Goal: Task Accomplishment & Management: Manage account settings

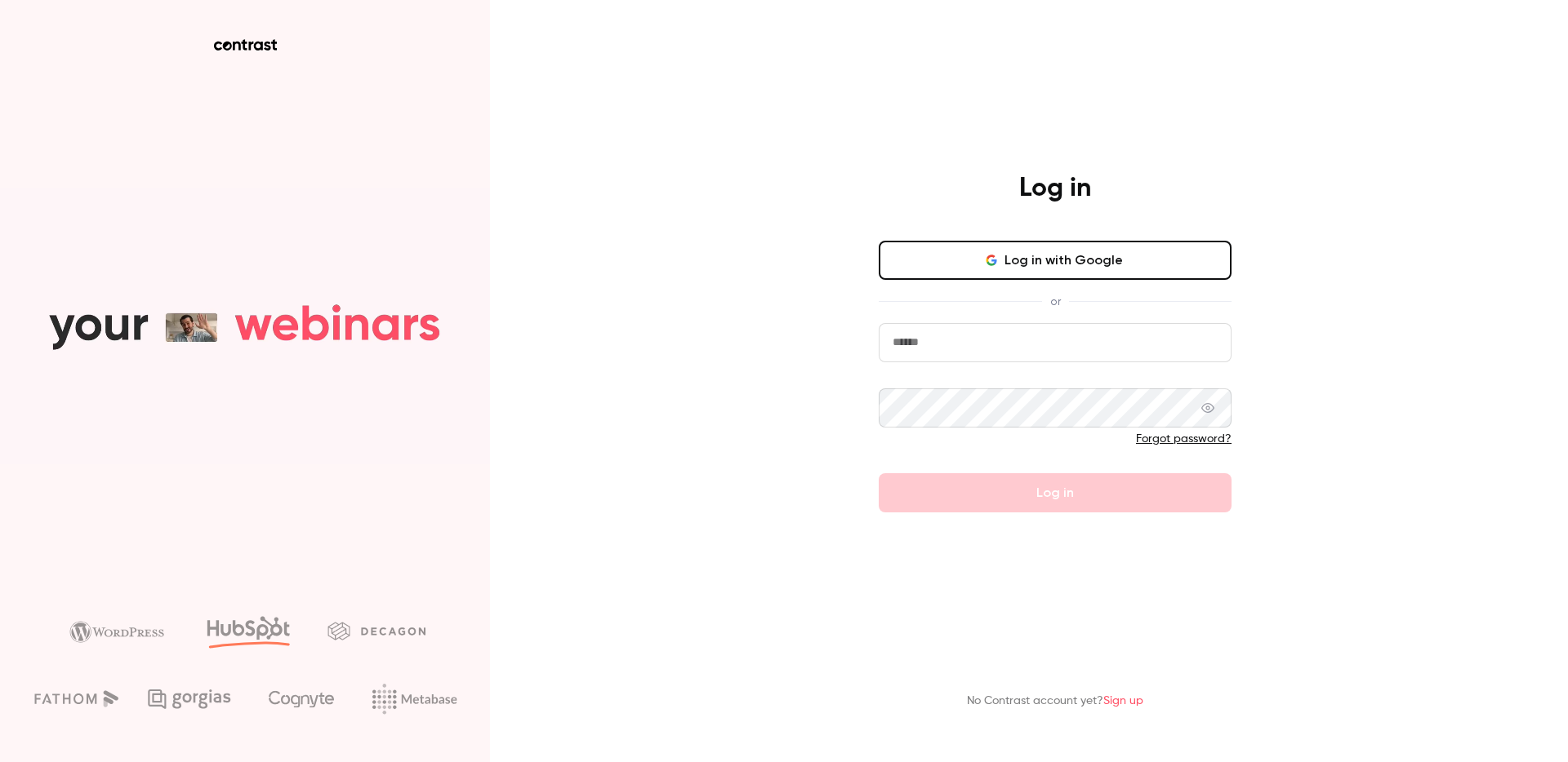
click at [958, 188] on div "Log in" at bounding box center [1054, 190] width 424 height 36
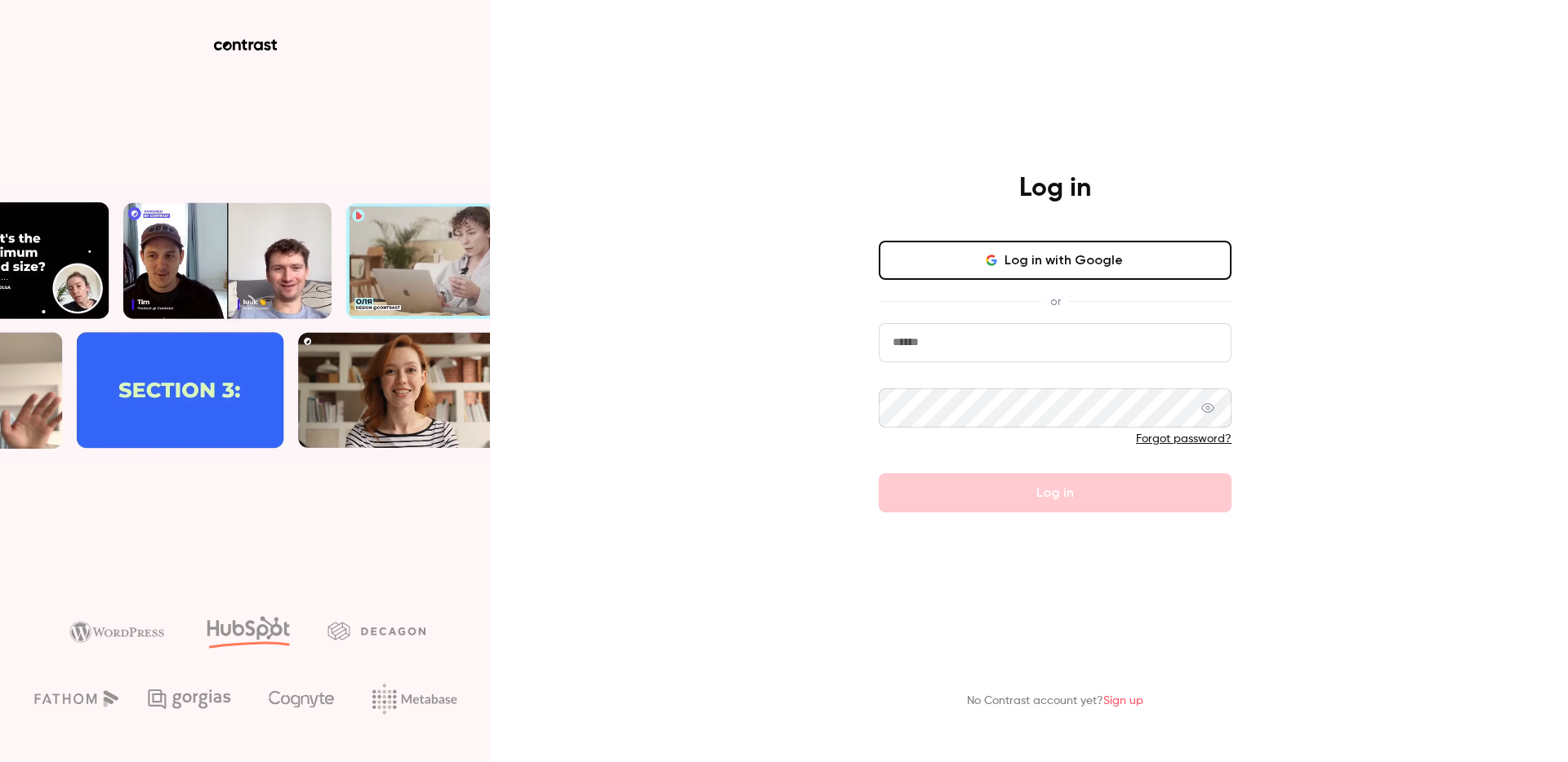
click at [954, 433] on div "Forgot password?" at bounding box center [1055, 439] width 353 height 17
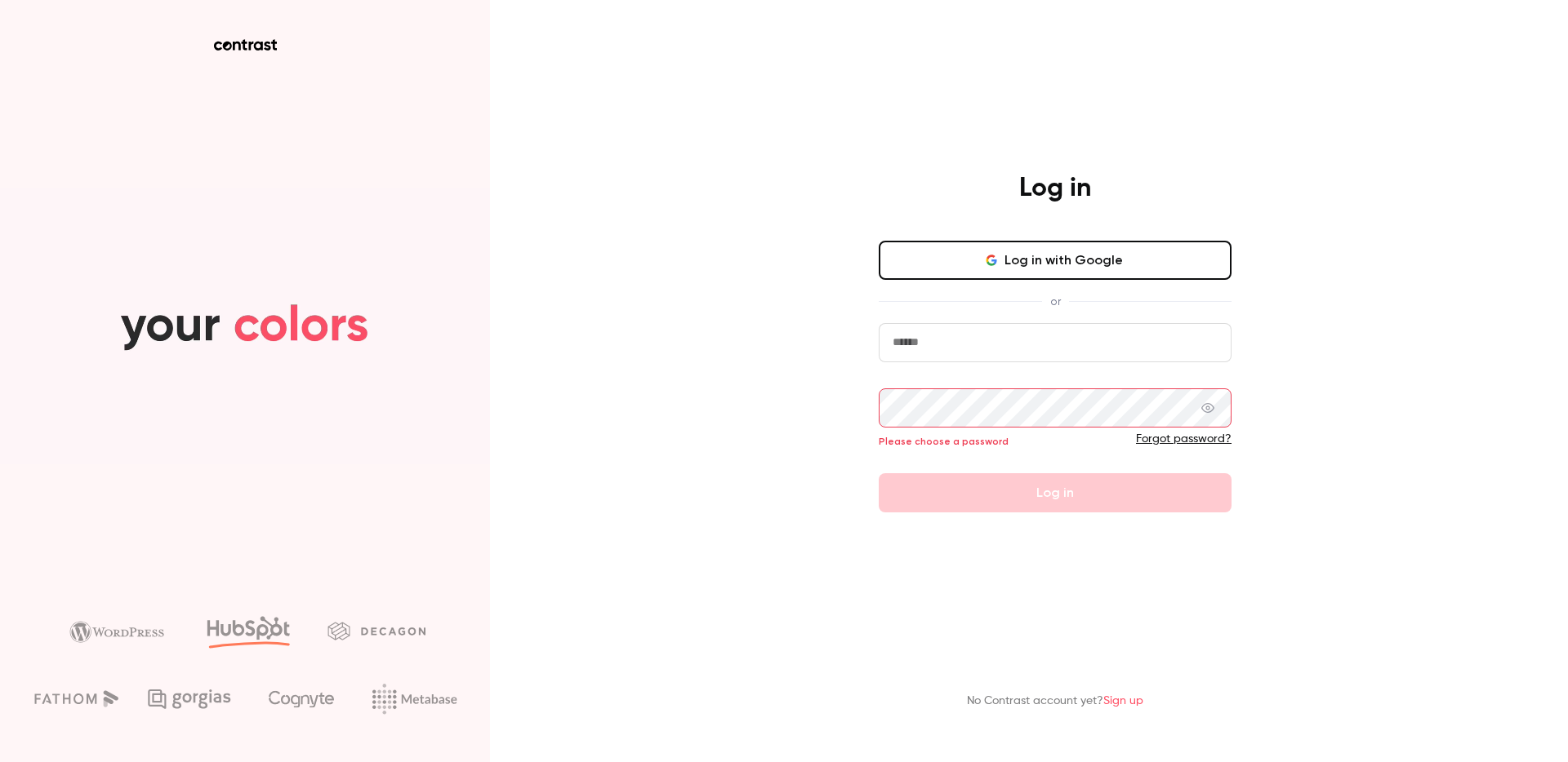
type input "**********"
